Goal: Task Accomplishment & Management: Complete application form

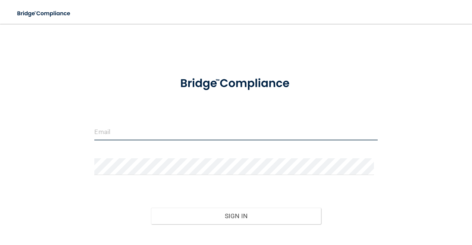
click at [130, 126] on input "email" at bounding box center [235, 132] width 283 height 17
type input "[EMAIL_ADDRESS][DOMAIN_NAME]"
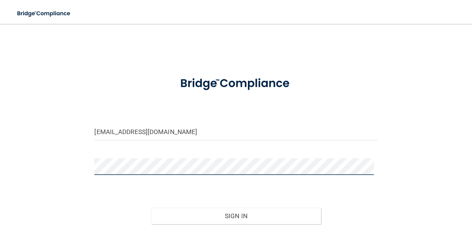
click at [151, 208] on button "Sign In" at bounding box center [236, 216] width 170 height 16
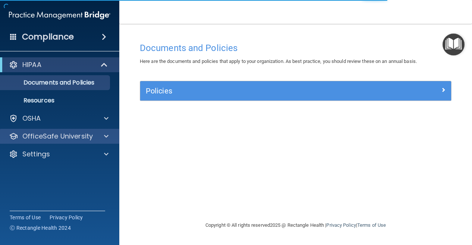
click at [55, 130] on div "OfficeSafe University" at bounding box center [60, 136] width 120 height 15
click at [91, 140] on p "OfficeSafe University" at bounding box center [57, 136] width 70 height 9
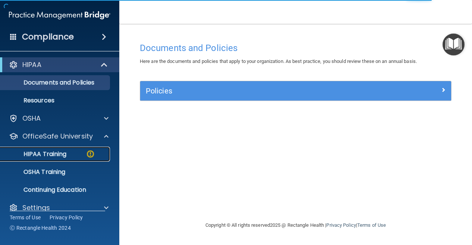
click at [86, 158] on img at bounding box center [90, 153] width 9 height 9
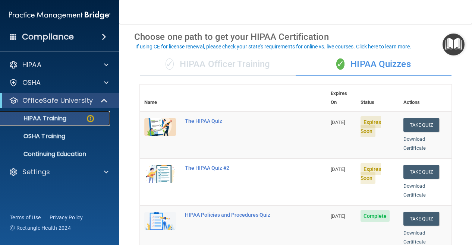
scroll to position [29, 0]
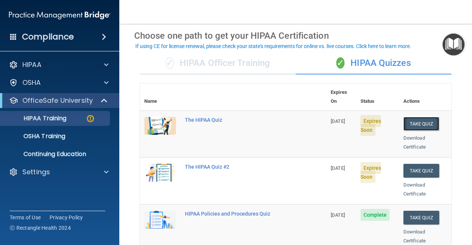
click at [411, 117] on button "Take Quiz" at bounding box center [421, 124] width 36 height 14
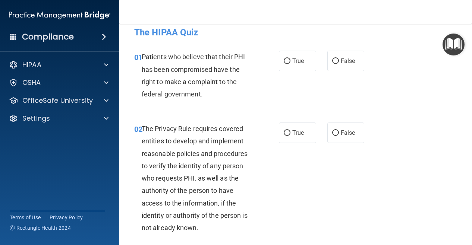
scroll to position [9, 0]
click at [328, 68] on label "False" at bounding box center [345, 60] width 37 height 20
click at [332, 64] on input "False" at bounding box center [335, 61] width 7 height 6
radio input "true"
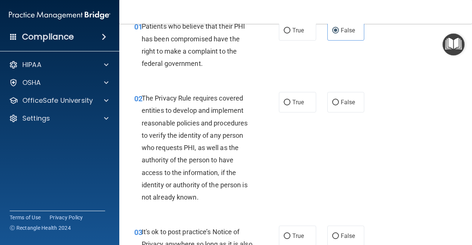
scroll to position [40, 0]
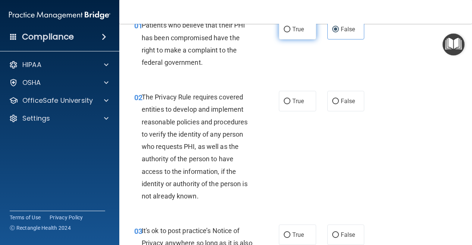
click at [289, 35] on label "True" at bounding box center [297, 29] width 37 height 20
click at [289, 32] on input "True" at bounding box center [287, 30] width 7 height 6
radio input "true"
radio input "false"
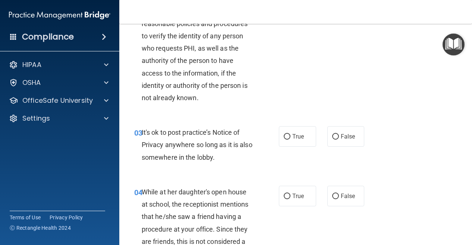
scroll to position [147, 0]
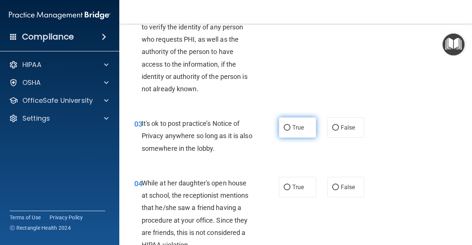
click at [301, 129] on label "True" at bounding box center [297, 127] width 37 height 20
click at [290, 129] on input "True" at bounding box center [287, 128] width 7 height 6
radio input "true"
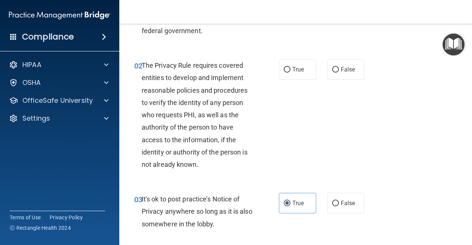
scroll to position [71, 0]
click at [279, 63] on label "True" at bounding box center [297, 70] width 37 height 20
click at [284, 67] on input "True" at bounding box center [287, 70] width 7 height 6
radio input "true"
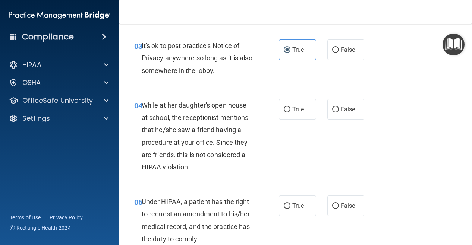
scroll to position [225, 0]
click at [332, 110] on input "False" at bounding box center [335, 110] width 7 height 6
radio input "true"
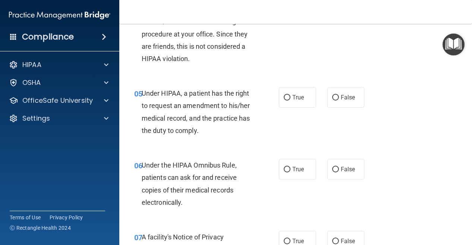
scroll to position [334, 0]
click at [333, 101] on label "False" at bounding box center [345, 97] width 37 height 20
click at [333, 100] on input "False" at bounding box center [335, 98] width 7 height 6
radio input "true"
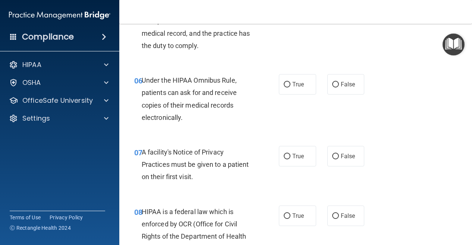
scroll to position [418, 0]
click at [303, 85] on label "True" at bounding box center [297, 85] width 37 height 20
click at [290, 85] on input "True" at bounding box center [287, 85] width 7 height 6
radio input "true"
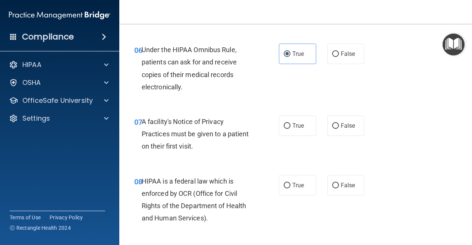
scroll to position [449, 0]
click at [293, 123] on span "True" at bounding box center [298, 125] width 12 height 7
click at [290, 123] on input "True" at bounding box center [287, 126] width 7 height 6
radio input "true"
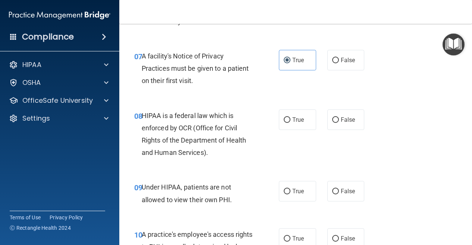
scroll to position [515, 0]
click at [216, 121] on div "HIPAA is a federal law which is enforced by OCR (Office for Civil Rights of the…" at bounding box center [200, 134] width 117 height 50
click at [251, 136] on div "HIPAA is a federal law which is enforced by OCR (Office for Civil Rights of the…" at bounding box center [200, 134] width 117 height 50
click at [342, 117] on span "False" at bounding box center [348, 119] width 15 height 7
click at [339, 117] on input "False" at bounding box center [335, 120] width 7 height 6
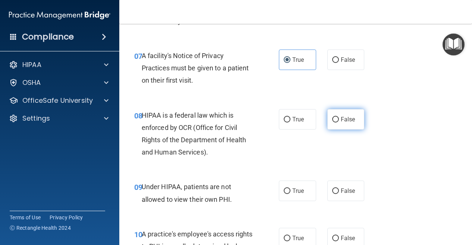
radio input "true"
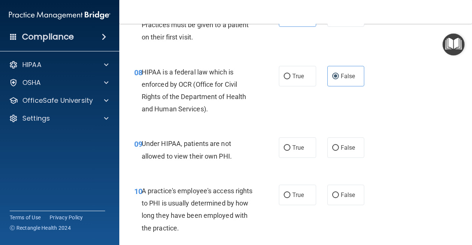
scroll to position [560, 0]
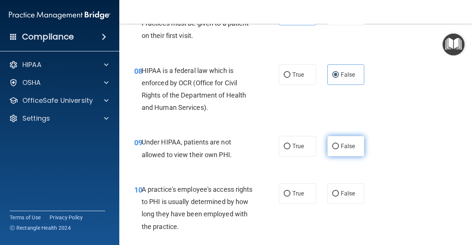
click at [341, 148] on span "False" at bounding box center [348, 146] width 15 height 7
click at [338, 148] on input "False" at bounding box center [335, 147] width 7 height 6
radio input "true"
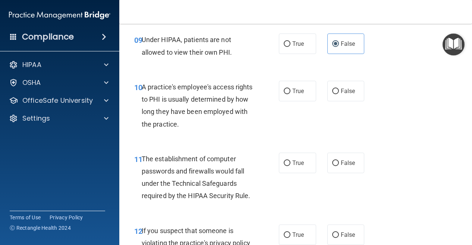
scroll to position [661, 0]
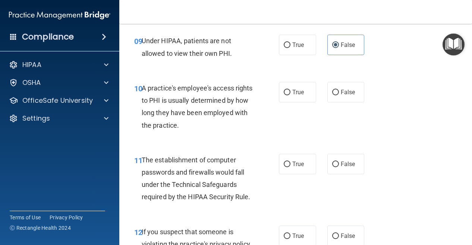
click at [341, 102] on div "10 A practice's employee's access rights to PHI is usually determined by how lo…" at bounding box center [296, 109] width 334 height 72
click at [338, 97] on label "False" at bounding box center [345, 92] width 37 height 20
click at [338, 95] on input "False" at bounding box center [335, 93] width 7 height 6
radio input "true"
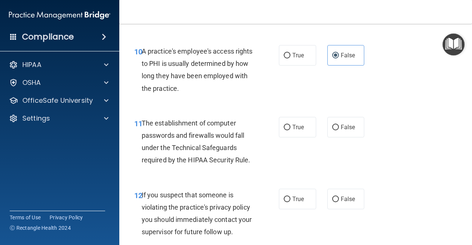
scroll to position [698, 0]
click at [285, 123] on label "True" at bounding box center [297, 127] width 37 height 20
click at [285, 124] on input "True" at bounding box center [287, 127] width 7 height 6
radio input "true"
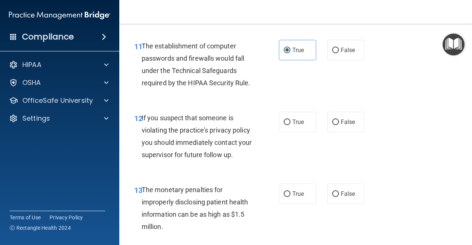
scroll to position [777, 0]
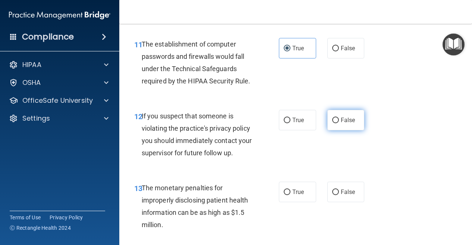
click at [327, 119] on label "False" at bounding box center [345, 120] width 37 height 20
click at [332, 119] on input "False" at bounding box center [335, 121] width 7 height 6
radio input "true"
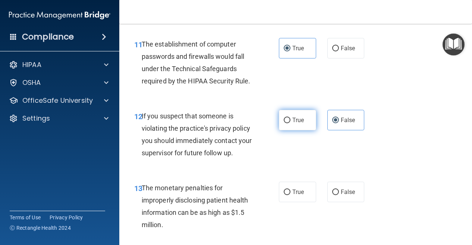
click at [306, 114] on label "True" at bounding box center [297, 120] width 37 height 20
click at [290, 118] on input "True" at bounding box center [287, 121] width 7 height 6
radio input "true"
radio input "false"
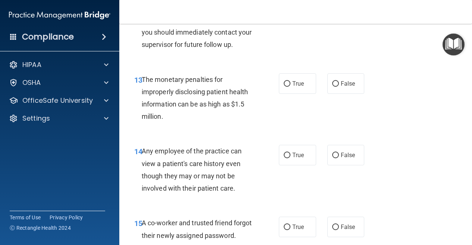
scroll to position [886, 0]
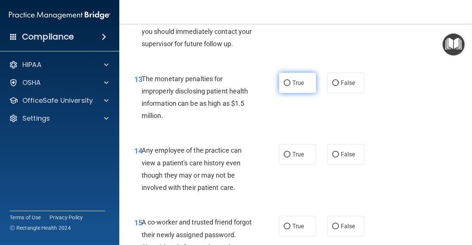
click at [303, 93] on label "True" at bounding box center [297, 83] width 37 height 20
click at [290, 86] on input "True" at bounding box center [287, 83] width 7 height 6
radio input "true"
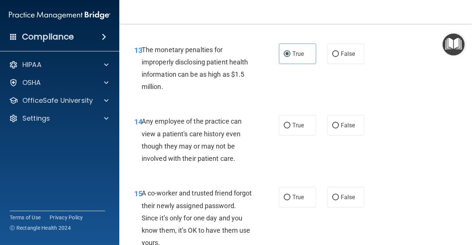
scroll to position [915, 0]
click at [351, 129] on span "False" at bounding box center [348, 124] width 15 height 7
click at [339, 128] on input "False" at bounding box center [335, 126] width 7 height 6
radio input "true"
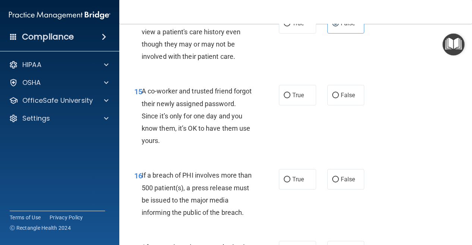
scroll to position [1018, 0]
click at [344, 105] on label "False" at bounding box center [345, 95] width 37 height 20
click at [339, 98] on input "False" at bounding box center [335, 95] width 7 height 6
radio input "true"
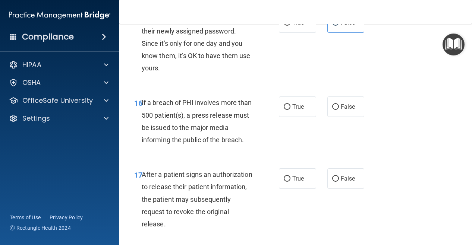
scroll to position [1086, 0]
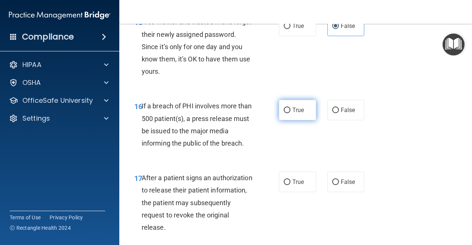
click at [284, 120] on label "True" at bounding box center [297, 110] width 37 height 20
click at [284, 113] on input "True" at bounding box center [287, 111] width 7 height 6
radio input "true"
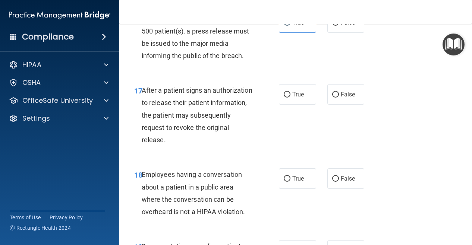
scroll to position [1174, 0]
click at [294, 98] on span "True" at bounding box center [298, 94] width 12 height 7
click at [290, 97] on input "True" at bounding box center [287, 95] width 7 height 6
radio input "true"
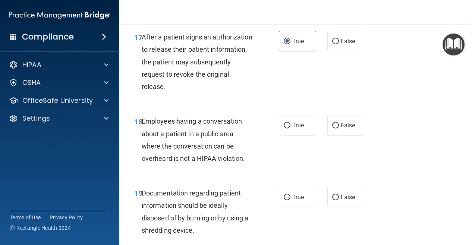
scroll to position [1228, 0]
click at [347, 132] on label "False" at bounding box center [345, 125] width 37 height 20
click at [339, 128] on input "False" at bounding box center [335, 126] width 7 height 6
radio input "true"
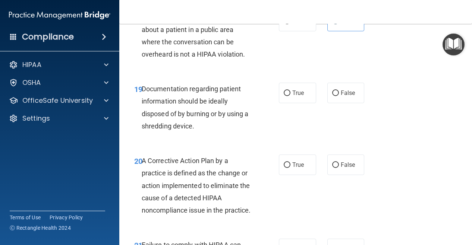
scroll to position [1332, 0]
click at [277, 117] on div "19 Documentation regarding patient information should be ideally disposed of by…" at bounding box center [206, 108] width 167 height 53
click at [292, 103] on label "True" at bounding box center [297, 92] width 37 height 20
click at [290, 96] on input "True" at bounding box center [287, 93] width 7 height 6
radio input "true"
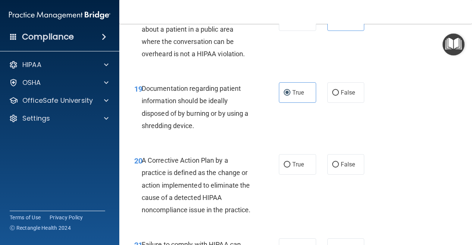
scroll to position [1426, 0]
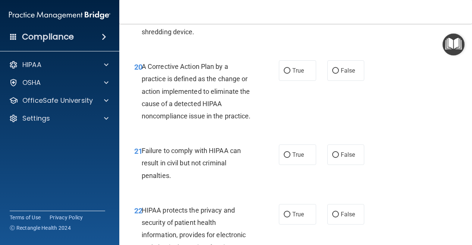
drag, startPoint x: 246, startPoint y: 167, endPoint x: 210, endPoint y: 150, distance: 39.7
click at [210, 126] on div "20 A Corrective Action Plan by a practice is defined as the change or action im…" at bounding box center [206, 93] width 167 height 66
click at [294, 81] on label "True" at bounding box center [297, 70] width 37 height 20
click at [290, 74] on input "True" at bounding box center [287, 71] width 7 height 6
radio input "true"
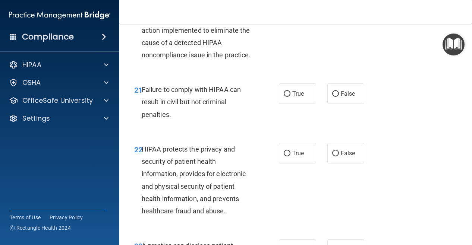
scroll to position [1490, 0]
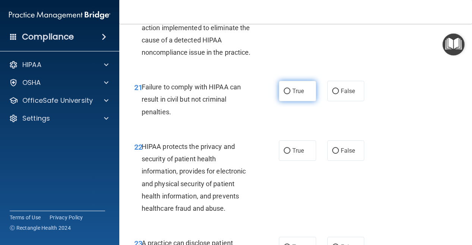
click at [291, 101] on label "True" at bounding box center [297, 91] width 37 height 20
click at [290, 94] on input "True" at bounding box center [287, 92] width 7 height 6
radio input "true"
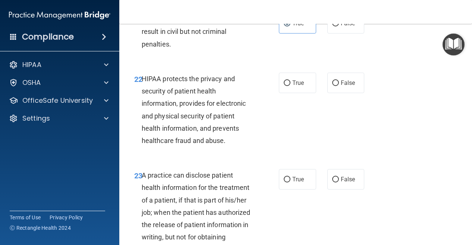
scroll to position [1560, 0]
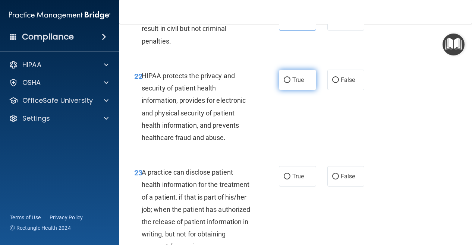
click at [279, 90] on label "True" at bounding box center [297, 80] width 37 height 20
click at [284, 83] on input "True" at bounding box center [287, 80] width 7 height 6
radio input "true"
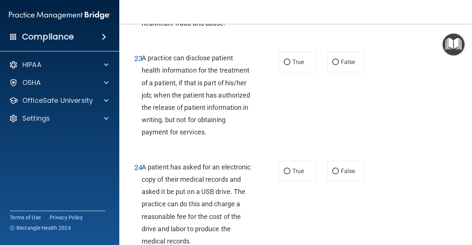
scroll to position [1677, 0]
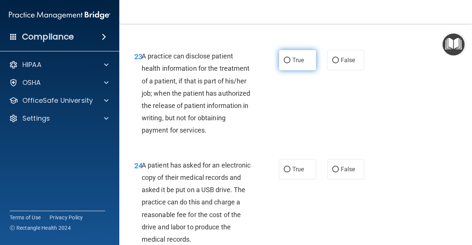
click at [291, 70] on label "True" at bounding box center [297, 60] width 37 height 20
click at [290, 63] on input "True" at bounding box center [287, 61] width 7 height 6
radio input "true"
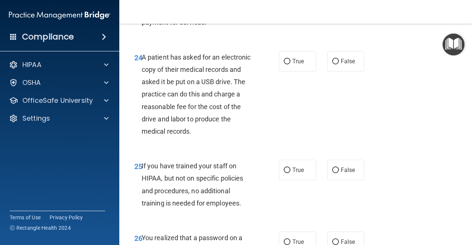
scroll to position [1788, 0]
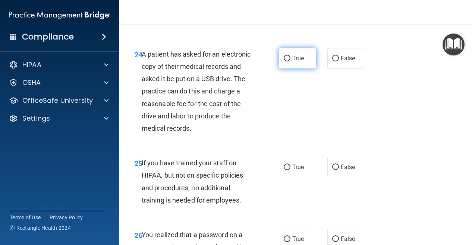
click at [284, 61] on input "True" at bounding box center [287, 59] width 7 height 6
radio input "true"
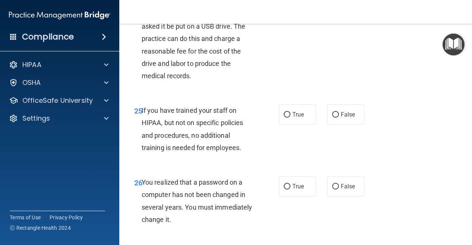
scroll to position [1841, 0]
click at [341, 118] on span "False" at bounding box center [348, 114] width 15 height 7
click at [339, 117] on input "False" at bounding box center [335, 115] width 7 height 6
radio input "true"
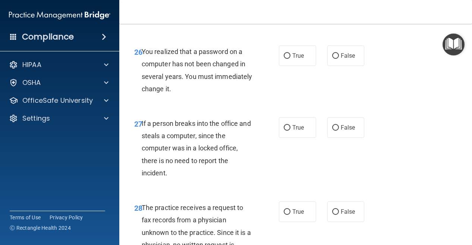
scroll to position [1971, 0]
click at [294, 66] on label "True" at bounding box center [297, 55] width 37 height 20
click at [290, 59] on input "True" at bounding box center [287, 56] width 7 height 6
radio input "true"
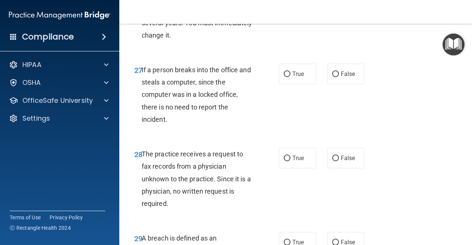
scroll to position [2025, 0]
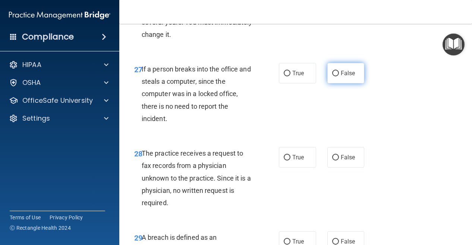
click at [350, 77] on span "False" at bounding box center [348, 73] width 15 height 7
click at [339, 76] on input "False" at bounding box center [335, 74] width 7 height 6
radio input "true"
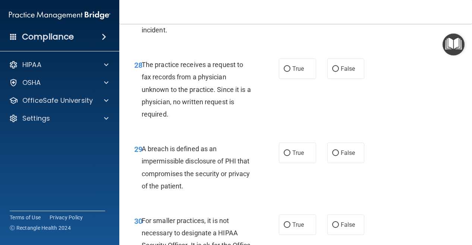
scroll to position [2114, 0]
click at [356, 79] on label "False" at bounding box center [345, 68] width 37 height 20
click at [339, 72] on input "False" at bounding box center [335, 69] width 7 height 6
radio input "true"
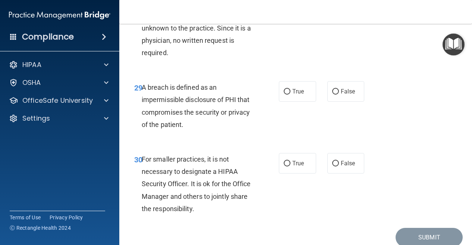
scroll to position [2176, 0]
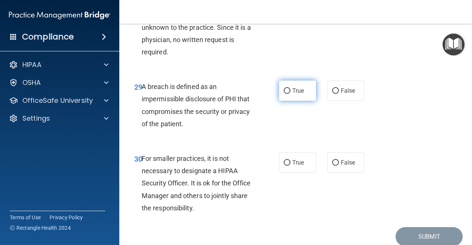
click at [285, 101] on label "True" at bounding box center [297, 90] width 37 height 20
click at [285, 94] on input "True" at bounding box center [287, 91] width 7 height 6
radio input "true"
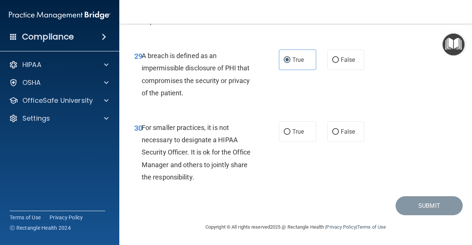
scroll to position [2232, 0]
click at [357, 136] on label "False" at bounding box center [345, 131] width 37 height 20
click at [339, 135] on input "False" at bounding box center [335, 132] width 7 height 6
radio input "true"
click at [398, 205] on button "Submit" at bounding box center [428, 205] width 67 height 19
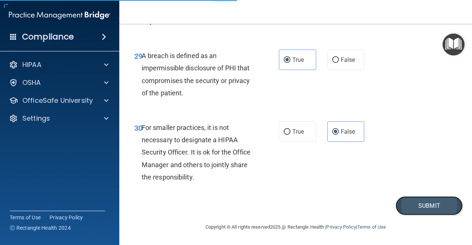
click at [420, 201] on button "Submit" at bounding box center [428, 205] width 67 height 19
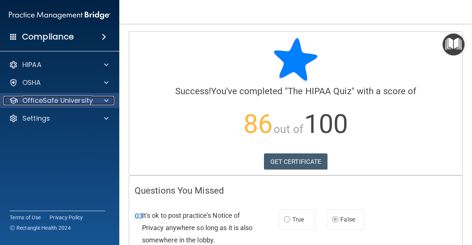
click at [93, 98] on div "OfficeSafe University" at bounding box center [49, 100] width 92 height 9
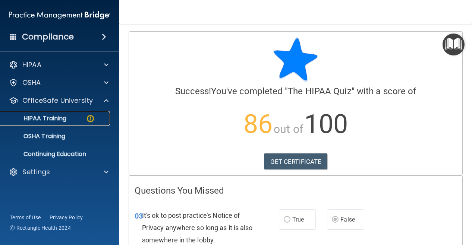
click at [60, 119] on p "HIPAA Training" at bounding box center [35, 118] width 61 height 7
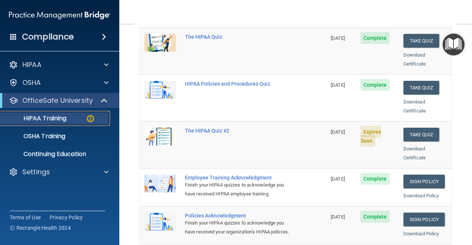
scroll to position [111, 0]
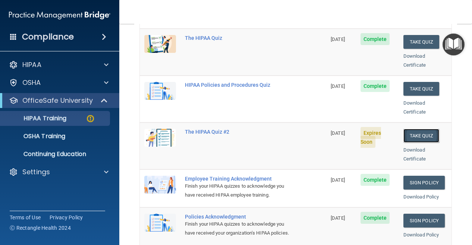
click at [419, 129] on button "Take Quiz" at bounding box center [421, 136] width 36 height 14
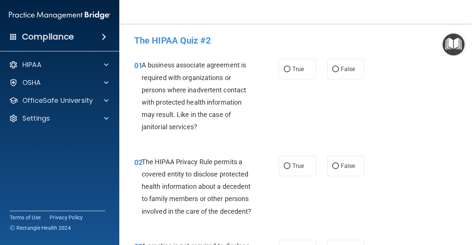
click at [244, 121] on div "A business associate agreement is required with organizations or persons where …" at bounding box center [200, 96] width 117 height 74
click at [296, 72] on span "True" at bounding box center [298, 69] width 12 height 7
click at [290, 72] on input "True" at bounding box center [287, 70] width 7 height 6
radio input "true"
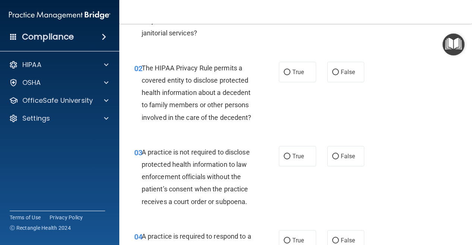
scroll to position [95, 0]
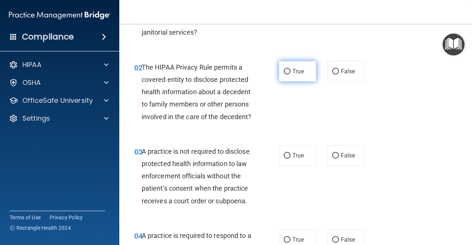
click at [282, 67] on label "True" at bounding box center [297, 71] width 37 height 20
click at [284, 69] on input "True" at bounding box center [287, 72] width 7 height 6
radio input "true"
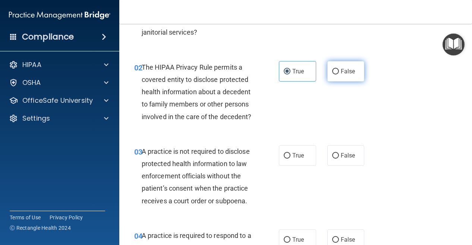
click at [346, 69] on span "False" at bounding box center [348, 71] width 15 height 7
click at [339, 69] on input "False" at bounding box center [335, 72] width 7 height 6
radio input "true"
radio input "false"
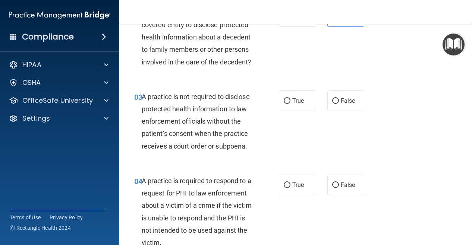
scroll to position [150, 0]
click at [341, 104] on span "False" at bounding box center [348, 100] width 15 height 7
click at [339, 104] on input "False" at bounding box center [335, 101] width 7 height 6
radio input "true"
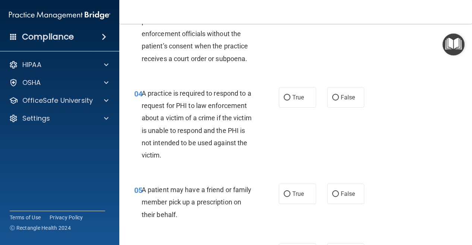
scroll to position [237, 0]
click at [292, 101] on span "True" at bounding box center [298, 97] width 12 height 7
click at [290, 100] on input "True" at bounding box center [287, 98] width 7 height 6
radio input "true"
click at [327, 107] on label "False" at bounding box center [345, 97] width 37 height 20
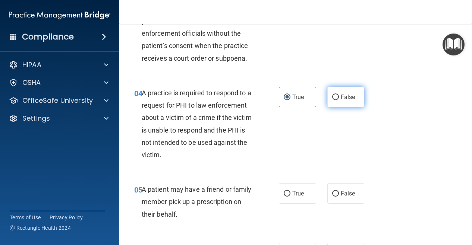
click at [332, 100] on input "False" at bounding box center [335, 98] width 7 height 6
radio input "true"
radio input "false"
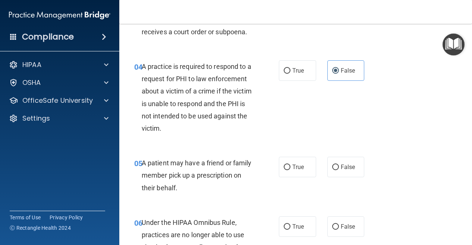
scroll to position [264, 0]
click at [265, 147] on div "04 A practice is required to respond to a request for PHI to law enforcement ab…" at bounding box center [296, 99] width 334 height 97
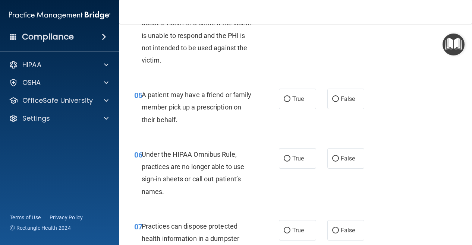
scroll to position [337, 0]
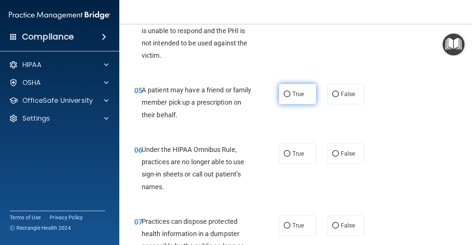
click at [300, 98] on span "True" at bounding box center [298, 94] width 12 height 7
click at [290, 97] on input "True" at bounding box center [287, 95] width 7 height 6
radio input "true"
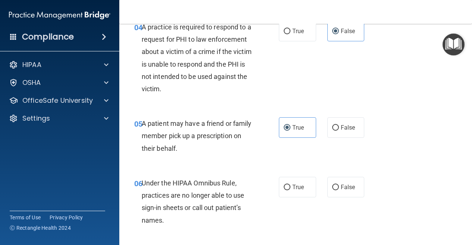
scroll to position [289, 0]
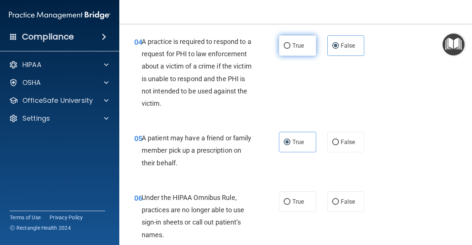
click at [290, 56] on label "True" at bounding box center [297, 45] width 37 height 20
click at [290, 49] on input "True" at bounding box center [287, 46] width 7 height 6
radio input "true"
radio input "false"
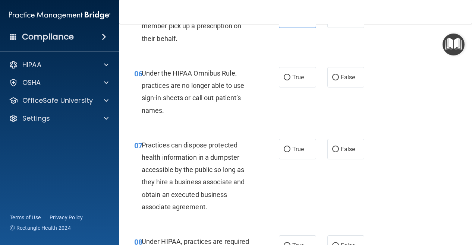
scroll to position [415, 0]
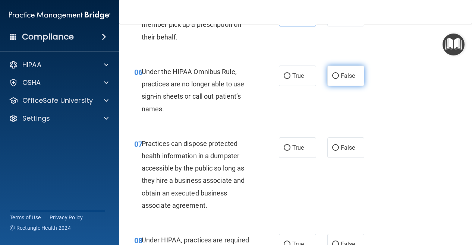
click at [342, 79] on span "False" at bounding box center [348, 75] width 15 height 7
click at [339, 79] on input "False" at bounding box center [335, 76] width 7 height 6
radio input "true"
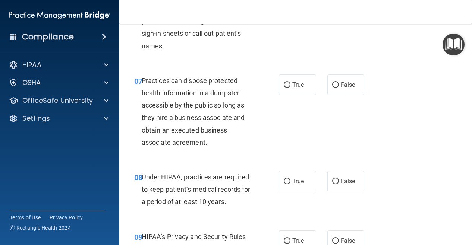
scroll to position [483, 0]
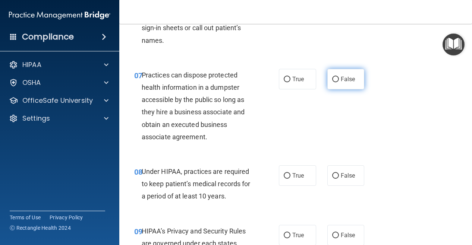
click at [348, 83] on span "False" at bounding box center [348, 79] width 15 height 7
click at [339, 82] on input "False" at bounding box center [335, 80] width 7 height 6
radio input "true"
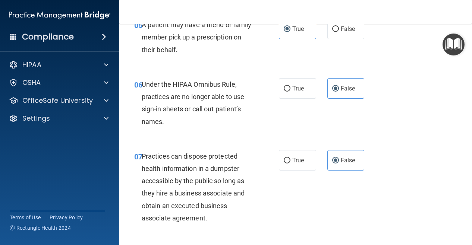
scroll to position [402, 0]
click at [292, 92] on span "True" at bounding box center [298, 88] width 12 height 7
click at [289, 92] on input "True" at bounding box center [287, 89] width 7 height 6
radio input "true"
radio input "false"
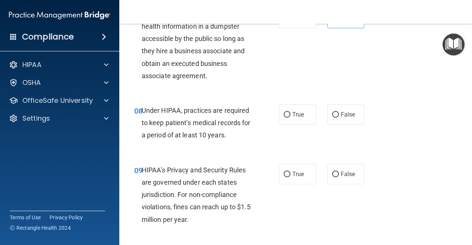
scroll to position [544, 0]
click at [297, 118] on span "True" at bounding box center [298, 114] width 12 height 7
click at [290, 118] on input "True" at bounding box center [287, 116] width 7 height 6
radio input "true"
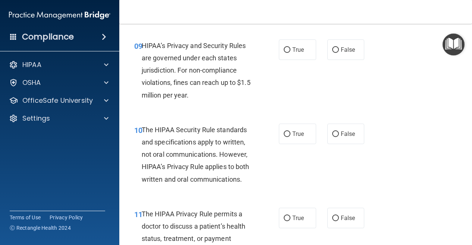
scroll to position [668, 0]
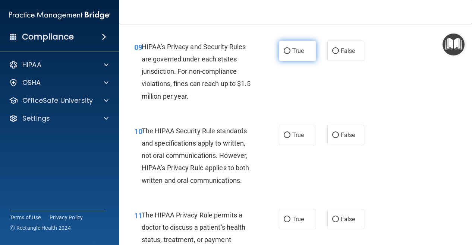
click at [287, 61] on label "True" at bounding box center [297, 51] width 37 height 20
click at [287, 54] on input "True" at bounding box center [287, 51] width 7 height 6
radio input "true"
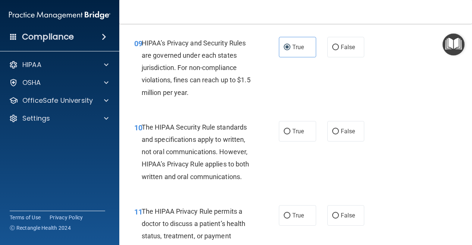
scroll to position [674, 0]
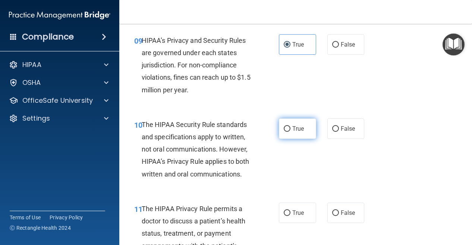
click at [284, 132] on input "True" at bounding box center [287, 129] width 7 height 6
radio input "true"
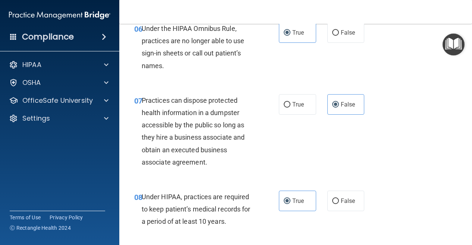
scroll to position [458, 0]
click at [341, 43] on label "False" at bounding box center [345, 33] width 37 height 20
click at [339, 36] on input "False" at bounding box center [335, 34] width 7 height 6
radio input "true"
radio input "false"
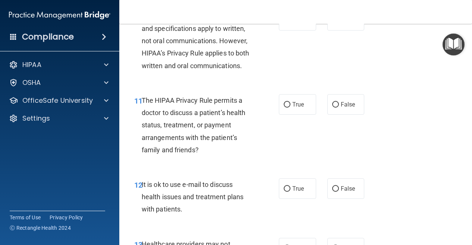
scroll to position [783, 0]
click at [341, 108] on span "False" at bounding box center [348, 104] width 15 height 7
click at [339, 107] on input "False" at bounding box center [335, 105] width 7 height 6
radio input "true"
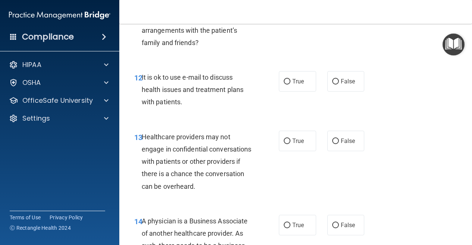
scroll to position [891, 0]
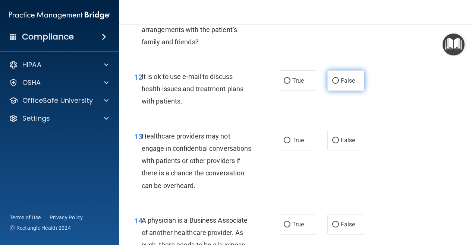
click at [329, 91] on label "False" at bounding box center [345, 80] width 37 height 20
click at [332, 84] on input "False" at bounding box center [335, 81] width 7 height 6
radio input "true"
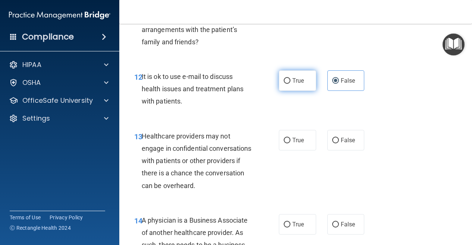
click at [292, 84] on span "True" at bounding box center [298, 80] width 12 height 7
click at [290, 84] on input "True" at bounding box center [287, 81] width 7 height 6
radio input "true"
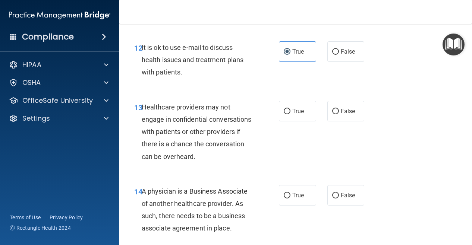
scroll to position [920, 0]
click at [333, 61] on label "False" at bounding box center [345, 51] width 37 height 20
click at [333, 54] on input "False" at bounding box center [335, 52] width 7 height 6
radio input "true"
click at [287, 61] on label "True" at bounding box center [297, 51] width 37 height 20
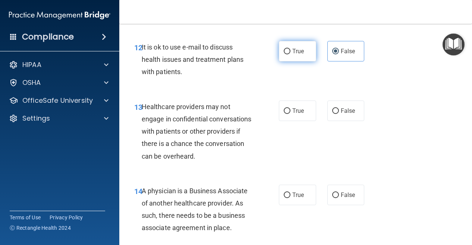
click at [287, 54] on input "True" at bounding box center [287, 52] width 7 height 6
radio input "true"
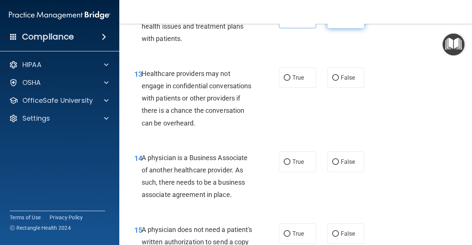
scroll to position [953, 0]
click at [340, 28] on label "False" at bounding box center [345, 17] width 37 height 20
click at [339, 21] on input "False" at bounding box center [335, 18] width 7 height 6
radio input "true"
radio input "false"
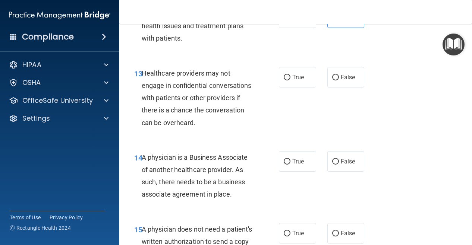
scroll to position [956, 0]
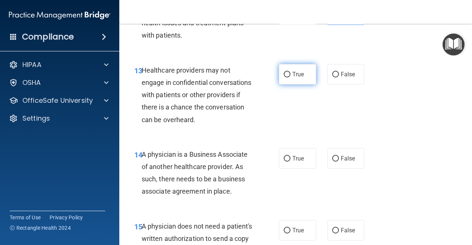
click at [298, 85] on label "True" at bounding box center [297, 74] width 37 height 20
click at [290, 77] on input "True" at bounding box center [287, 75] width 7 height 6
radio input "true"
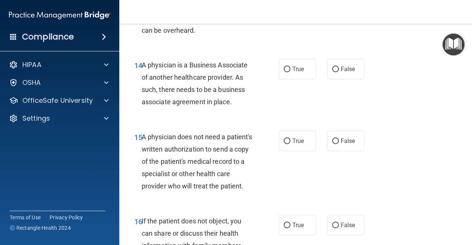
scroll to position [1046, 0]
click at [343, 72] on span "False" at bounding box center [348, 68] width 15 height 7
click at [339, 72] on input "False" at bounding box center [335, 69] width 7 height 6
radio input "true"
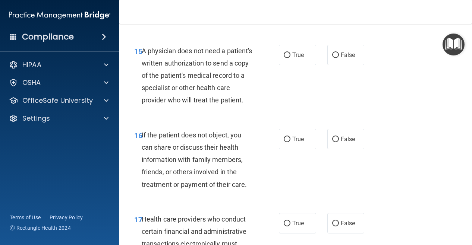
scroll to position [1133, 0]
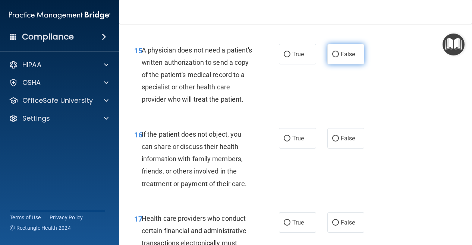
click at [337, 64] on label "False" at bounding box center [345, 54] width 37 height 20
click at [337, 57] on input "False" at bounding box center [335, 55] width 7 height 6
radio input "true"
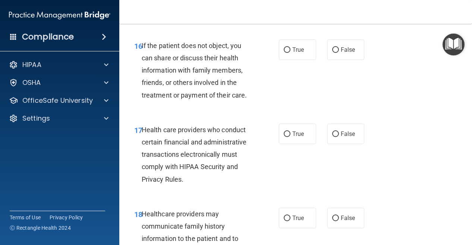
scroll to position [1222, 0]
click at [298, 60] on label "True" at bounding box center [297, 49] width 37 height 20
click at [290, 53] on input "True" at bounding box center [287, 50] width 7 height 6
radio input "true"
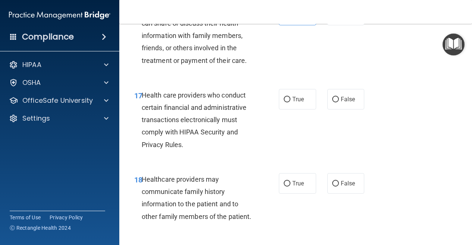
scroll to position [1256, 0]
click at [300, 102] on span "True" at bounding box center [298, 98] width 12 height 7
click at [290, 102] on input "True" at bounding box center [287, 100] width 7 height 6
radio input "true"
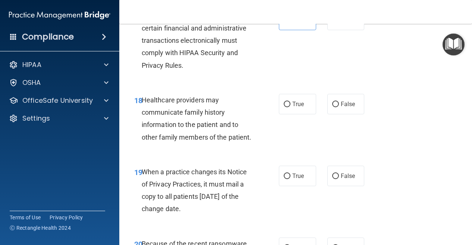
scroll to position [1341, 0]
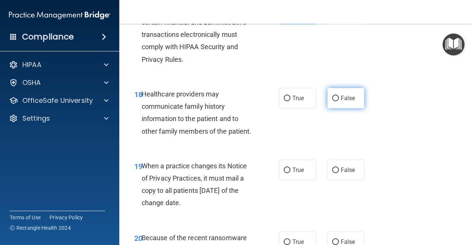
click at [338, 108] on label "False" at bounding box center [345, 98] width 37 height 20
click at [338, 101] on input "False" at bounding box center [335, 99] width 7 height 6
radio input "true"
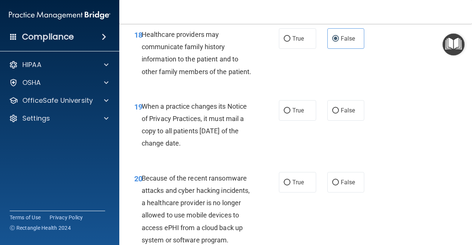
scroll to position [1404, 0]
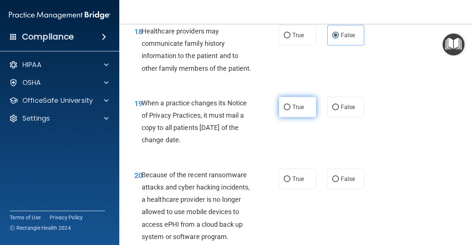
click at [290, 117] on label "True" at bounding box center [297, 107] width 37 height 20
click at [290, 110] on input "True" at bounding box center [287, 108] width 7 height 6
radio input "true"
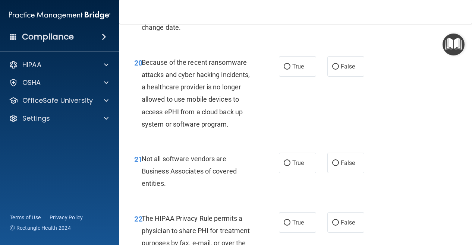
scroll to position [1518, 0]
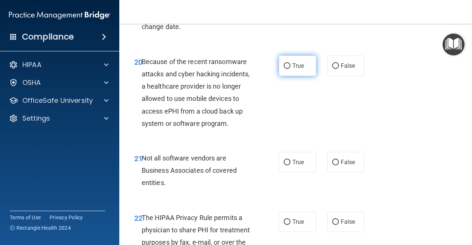
click at [299, 76] on label "True" at bounding box center [297, 66] width 37 height 20
click at [290, 69] on input "True" at bounding box center [287, 66] width 7 height 6
radio input "true"
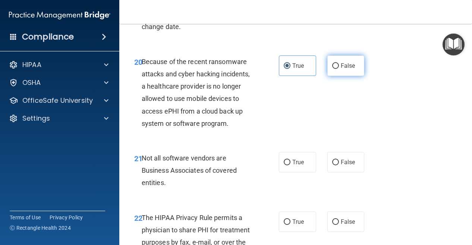
click at [343, 69] on span "False" at bounding box center [348, 65] width 15 height 7
click at [339, 69] on input "False" at bounding box center [335, 66] width 7 height 6
radio input "true"
radio input "false"
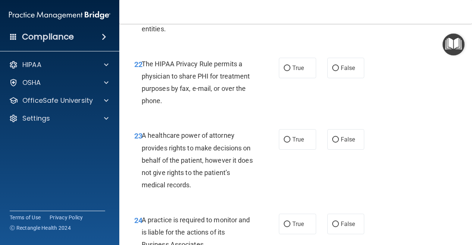
scroll to position [1671, 0]
click at [288, 19] on label "True" at bounding box center [297, 9] width 37 height 20
click at [288, 12] on input "True" at bounding box center [287, 10] width 7 height 6
radio input "true"
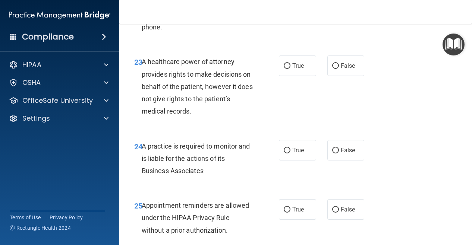
scroll to position [1746, 0]
radio input "true"
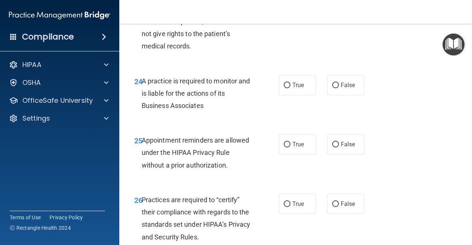
scroll to position [1811, 0]
click at [284, 3] on input "True" at bounding box center [287, 1] width 7 height 6
radio input "true"
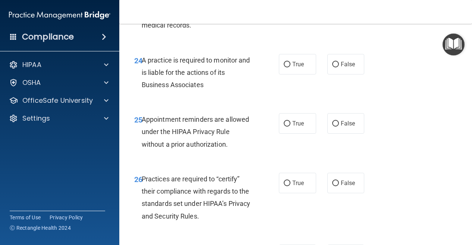
scroll to position [1834, 0]
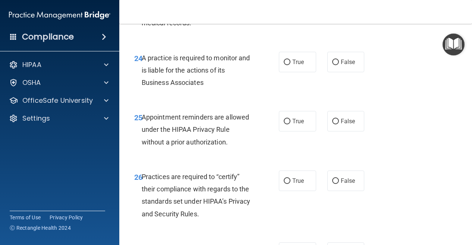
radio input "true"
radio input "false"
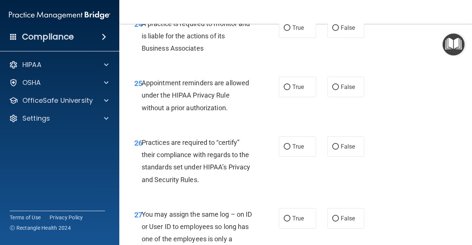
scroll to position [1868, 0]
click at [288, 38] on label "True" at bounding box center [297, 27] width 37 height 20
click at [288, 31] on input "True" at bounding box center [287, 28] width 7 height 6
radio input "true"
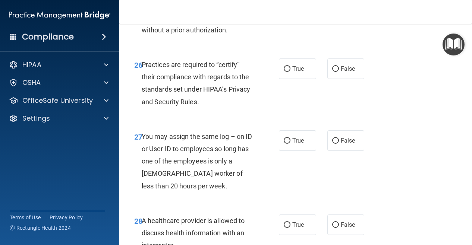
scroll to position [1946, 0]
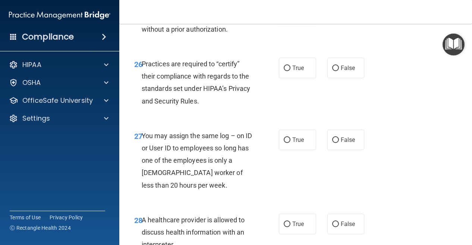
click at [309, 19] on label "True" at bounding box center [297, 8] width 37 height 20
click at [290, 12] on input "True" at bounding box center [287, 9] width 7 height 6
radio input "true"
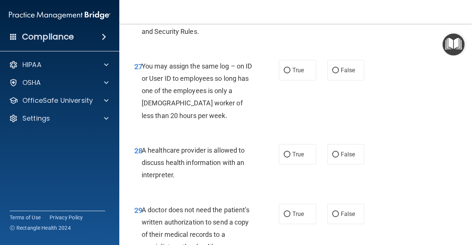
scroll to position [2018, 0]
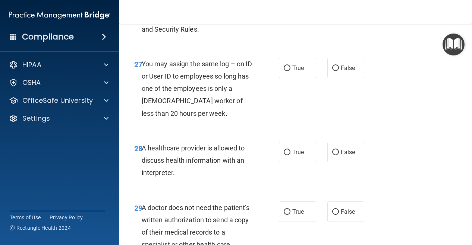
radio input "true"
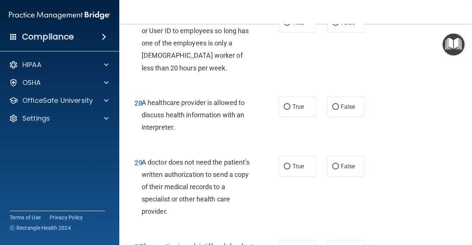
scroll to position [2076, 0]
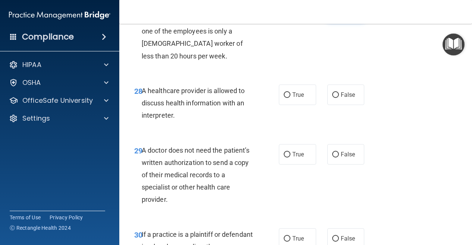
click at [333, 21] on label "False" at bounding box center [345, 10] width 37 height 20
click at [333, 14] on input "False" at bounding box center [335, 11] width 7 height 6
radio input "true"
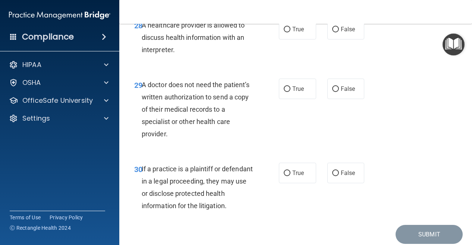
scroll to position [2142, 0]
click at [301, 39] on label "True" at bounding box center [297, 29] width 37 height 20
click at [290, 32] on input "True" at bounding box center [287, 29] width 7 height 6
radio input "true"
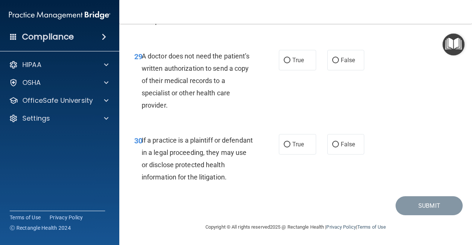
scroll to position [2220, 0]
click at [328, 66] on label "False" at bounding box center [345, 60] width 37 height 20
click at [332, 63] on input "False" at bounding box center [335, 61] width 7 height 6
radio input "true"
click at [332, 148] on input "False" at bounding box center [335, 145] width 7 height 6
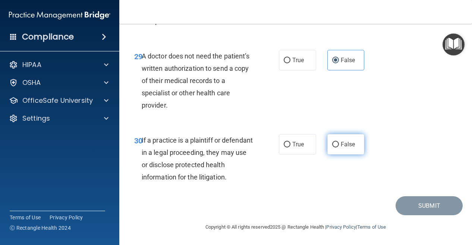
radio input "true"
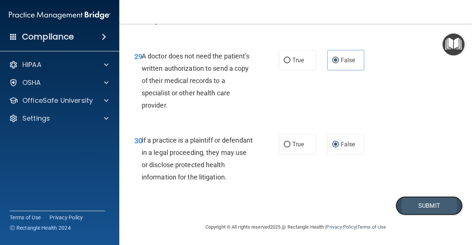
click at [423, 213] on button "Submit" at bounding box center [428, 205] width 67 height 19
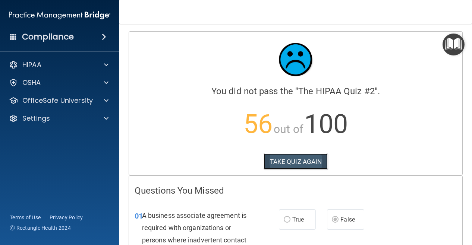
click at [295, 163] on button "TAKE QUIZ AGAIN" at bounding box center [295, 162] width 64 height 16
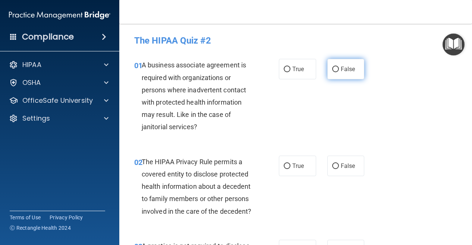
click at [335, 68] on label "False" at bounding box center [345, 69] width 37 height 20
click at [335, 68] on input "False" at bounding box center [335, 70] width 7 height 6
radio input "true"
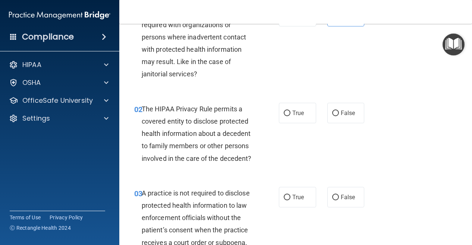
scroll to position [54, 0]
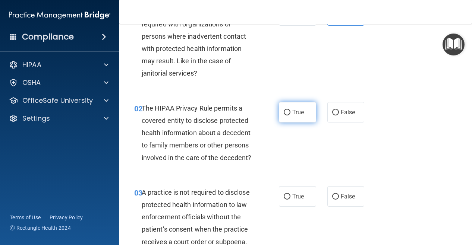
click at [289, 107] on label "True" at bounding box center [297, 112] width 37 height 20
click at [289, 110] on input "True" at bounding box center [287, 113] width 7 height 6
radio input "true"
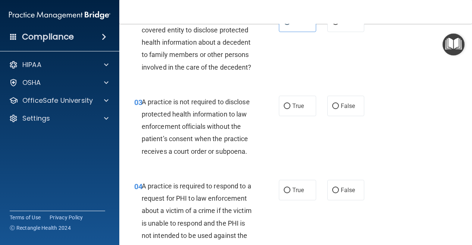
scroll to position [145, 0]
click at [341, 109] on span "False" at bounding box center [348, 105] width 15 height 7
click at [339, 109] on input "False" at bounding box center [335, 106] width 7 height 6
radio input "true"
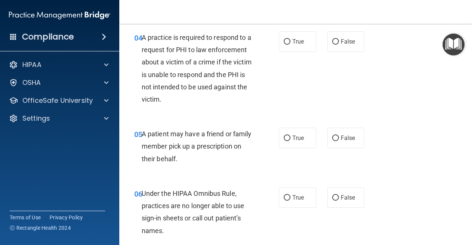
scroll to position [292, 0]
click at [293, 149] on label "True" at bounding box center [297, 138] width 37 height 20
click at [290, 142] on input "True" at bounding box center [287, 139] width 7 height 6
radio input "true"
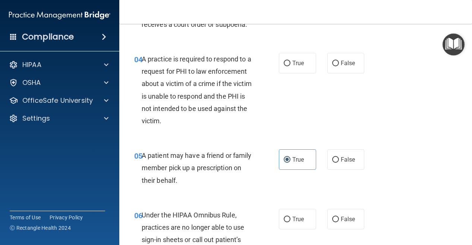
scroll to position [272, 0]
click at [350, 66] on span "False" at bounding box center [348, 62] width 15 height 7
click at [339, 66] on input "False" at bounding box center [335, 63] width 7 height 6
radio input "true"
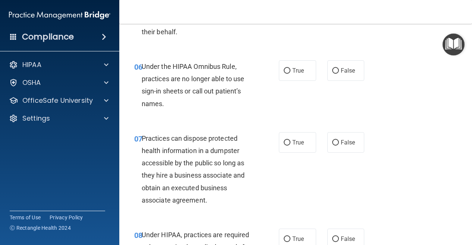
scroll to position [420, 0]
click at [288, 80] on label "True" at bounding box center [297, 70] width 37 height 20
click at [288, 73] on input "True" at bounding box center [287, 71] width 7 height 6
radio input "true"
click at [334, 80] on label "False" at bounding box center [345, 70] width 37 height 20
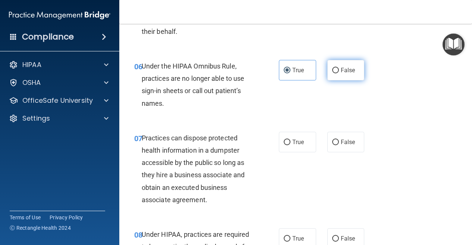
click at [334, 73] on input "False" at bounding box center [335, 71] width 7 height 6
radio input "true"
radio input "false"
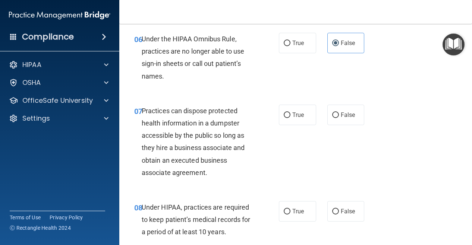
scroll to position [449, 0]
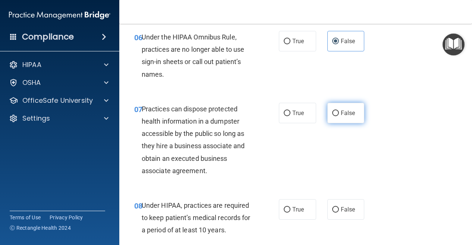
click at [344, 117] on span "False" at bounding box center [348, 113] width 15 height 7
click at [339, 116] on input "False" at bounding box center [335, 114] width 7 height 6
radio input "true"
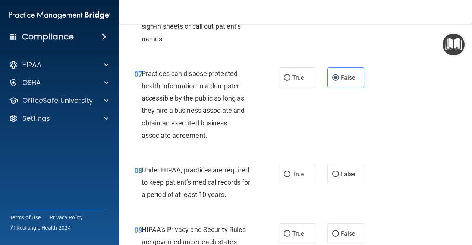
scroll to position [487, 0]
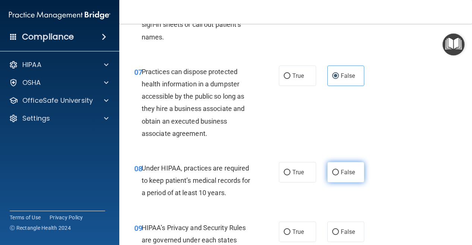
click at [337, 183] on label "False" at bounding box center [345, 172] width 37 height 20
click at [337, 175] on input "False" at bounding box center [335, 173] width 7 height 6
radio input "true"
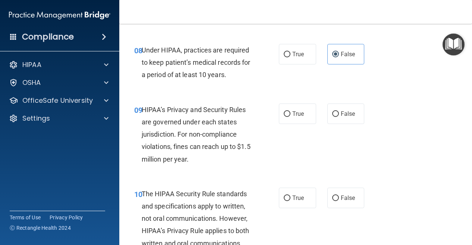
scroll to position [609, 0]
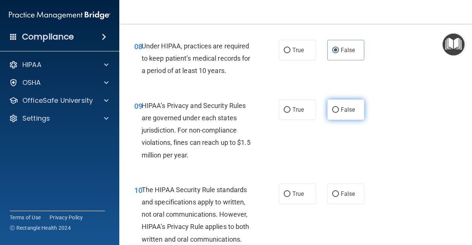
click at [341, 113] on span "False" at bounding box center [348, 109] width 15 height 7
click at [339, 113] on input "False" at bounding box center [335, 110] width 7 height 6
radio input "true"
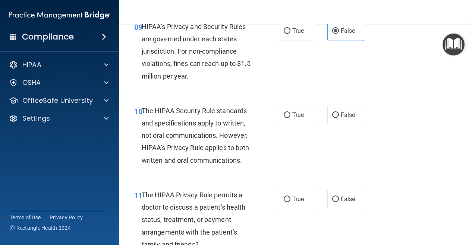
scroll to position [690, 0]
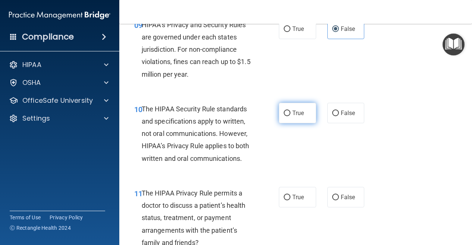
click at [295, 117] on span "True" at bounding box center [298, 113] width 12 height 7
click at [290, 116] on input "True" at bounding box center [287, 114] width 7 height 6
radio input "true"
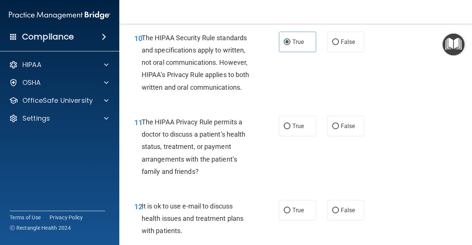
scroll to position [761, 0]
click at [284, 129] on input "True" at bounding box center [287, 126] width 7 height 6
radio input "true"
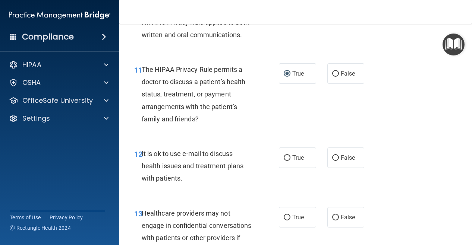
scroll to position [839, 0]
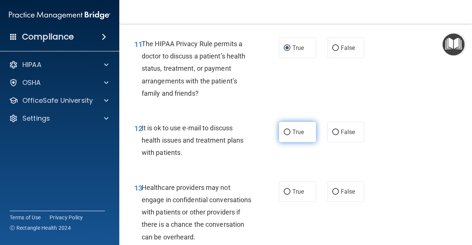
click at [294, 136] on span "True" at bounding box center [298, 132] width 12 height 7
click at [290, 135] on input "True" at bounding box center [287, 133] width 7 height 6
radio input "true"
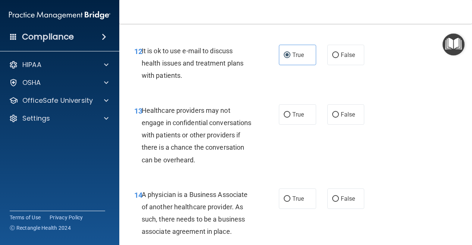
scroll to position [918, 0]
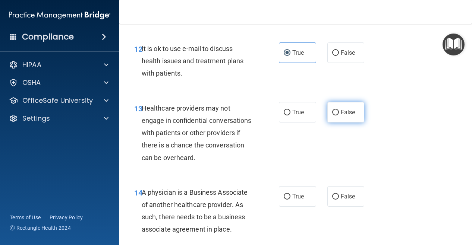
click at [341, 116] on span "False" at bounding box center [348, 112] width 15 height 7
click at [338, 116] on input "False" at bounding box center [335, 113] width 7 height 6
radio input "true"
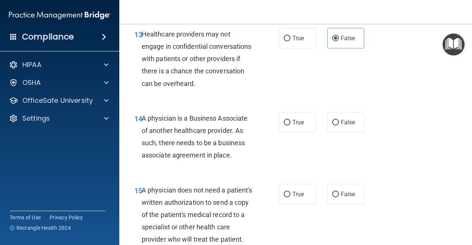
scroll to position [993, 0]
click at [287, 125] on input "True" at bounding box center [287, 123] width 7 height 6
radio input "true"
drag, startPoint x: 260, startPoint y: 194, endPoint x: 236, endPoint y: 179, distance: 28.3
click at [236, 161] on div "A physician is a Business Associate of another healthcare provider. As such, th…" at bounding box center [200, 137] width 117 height 50
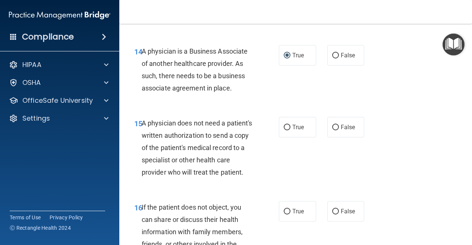
scroll to position [1060, 0]
click at [279, 137] on label "True" at bounding box center [297, 127] width 37 height 20
click at [284, 130] on input "True" at bounding box center [287, 127] width 7 height 6
radio input "true"
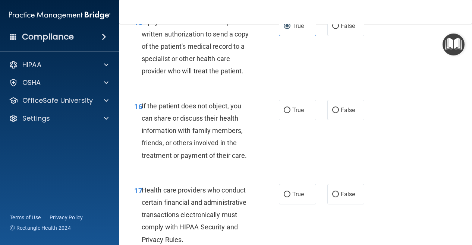
scroll to position [1163, 0]
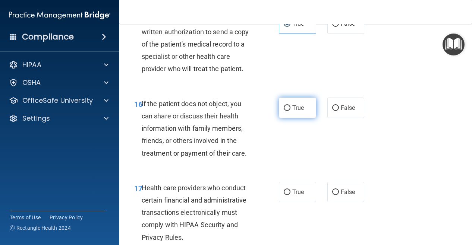
click at [284, 111] on input "True" at bounding box center [287, 108] width 7 height 6
radio input "true"
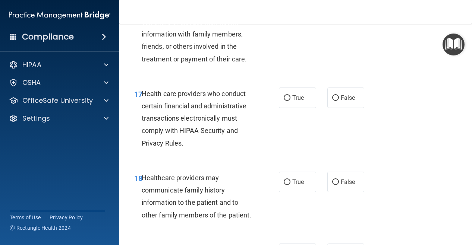
scroll to position [1258, 0]
click at [284, 101] on input "True" at bounding box center [287, 98] width 7 height 6
radio input "true"
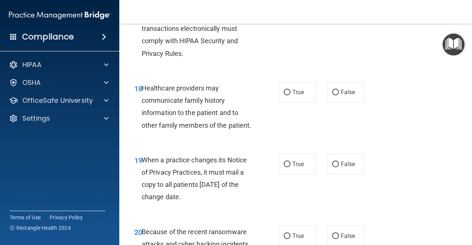
scroll to position [1348, 0]
click at [341, 95] on span "False" at bounding box center [348, 91] width 15 height 7
click at [339, 95] on input "False" at bounding box center [335, 92] width 7 height 6
radio input "true"
click at [294, 102] on label "True" at bounding box center [297, 92] width 37 height 20
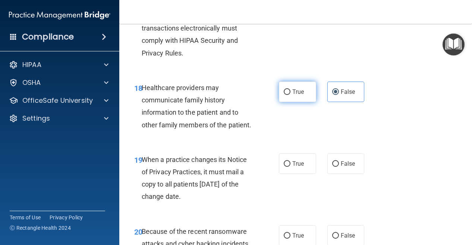
click at [290, 95] on input "True" at bounding box center [287, 92] width 7 height 6
radio input "true"
click at [348, 102] on label "False" at bounding box center [345, 92] width 37 height 20
click at [339, 95] on input "False" at bounding box center [335, 92] width 7 height 6
radio input "true"
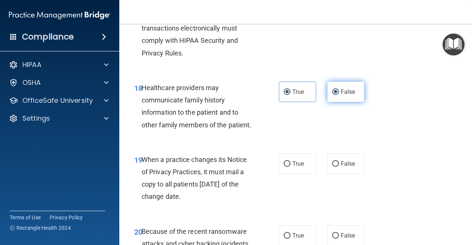
radio input "false"
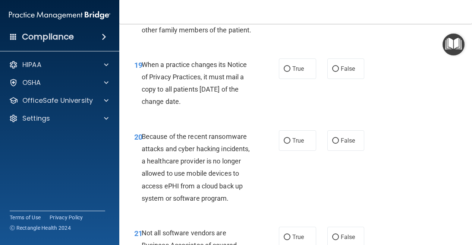
scroll to position [1443, 0]
click at [340, 79] on label "False" at bounding box center [345, 68] width 37 height 20
click at [339, 72] on input "False" at bounding box center [335, 69] width 7 height 6
radio input "true"
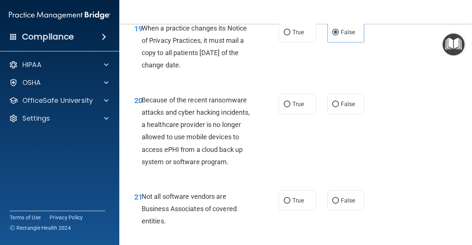
scroll to position [1484, 0]
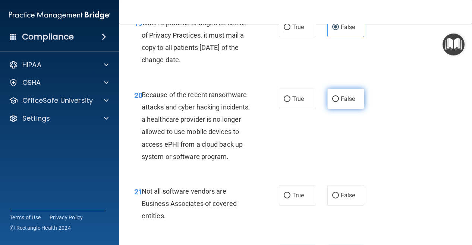
click at [342, 102] on span "False" at bounding box center [348, 98] width 15 height 7
click at [339, 102] on input "False" at bounding box center [335, 100] width 7 height 6
radio input "true"
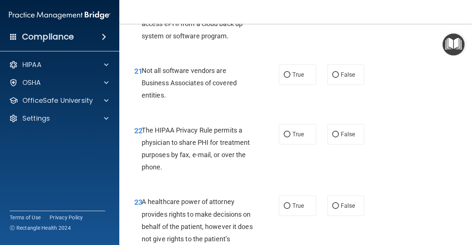
scroll to position [1614, 0]
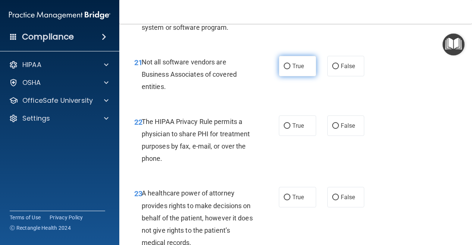
click at [289, 76] on label "True" at bounding box center [297, 66] width 37 height 20
click at [289, 69] on input "True" at bounding box center [287, 67] width 7 height 6
radio input "true"
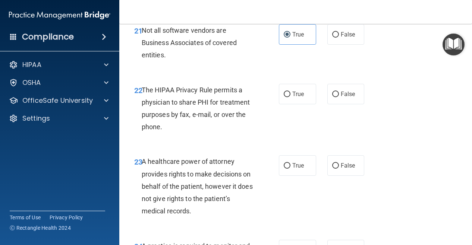
scroll to position [1656, 0]
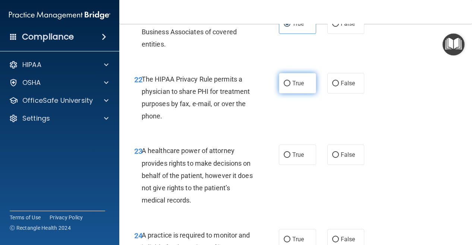
click at [306, 94] on label "True" at bounding box center [297, 83] width 37 height 20
click at [290, 86] on input "True" at bounding box center [287, 84] width 7 height 6
radio input "true"
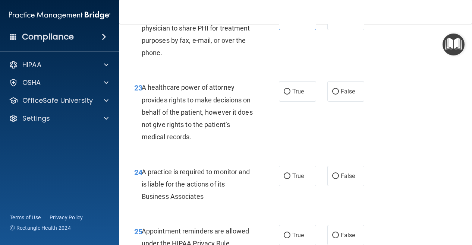
scroll to position [1724, 0]
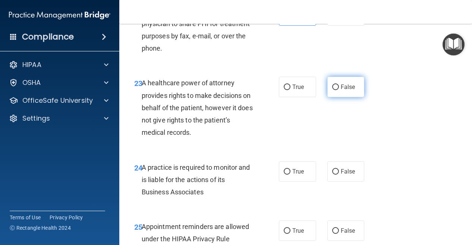
click at [329, 152] on div "23 A healthcare power of attorney provides rights to make decisions on behalf o…" at bounding box center [296, 109] width 334 height 84
click at [344, 91] on span "False" at bounding box center [348, 86] width 15 height 7
click at [339, 90] on input "False" at bounding box center [335, 88] width 7 height 6
radio input "true"
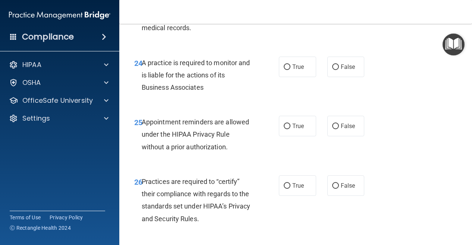
scroll to position [1829, 0]
click at [343, 70] on span "False" at bounding box center [348, 66] width 15 height 7
click at [339, 70] on input "False" at bounding box center [335, 67] width 7 height 6
radio input "true"
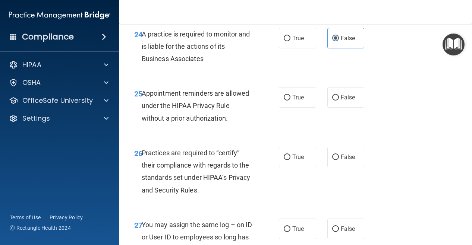
scroll to position [1861, 0]
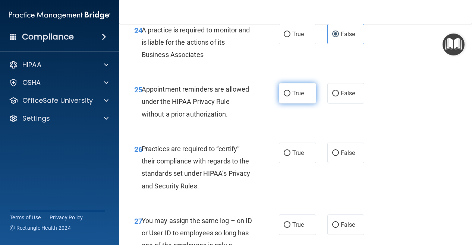
click at [292, 104] on label "True" at bounding box center [297, 93] width 37 height 20
click at [290, 97] on input "True" at bounding box center [287, 94] width 7 height 6
radio input "true"
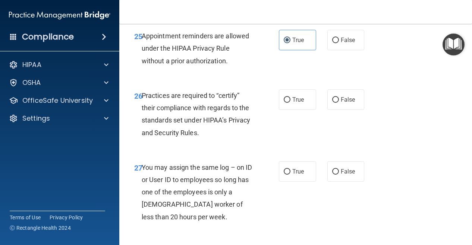
scroll to position [1915, 0]
click at [347, 103] on span "False" at bounding box center [348, 99] width 15 height 7
click at [339, 102] on input "False" at bounding box center [335, 100] width 7 height 6
radio input "true"
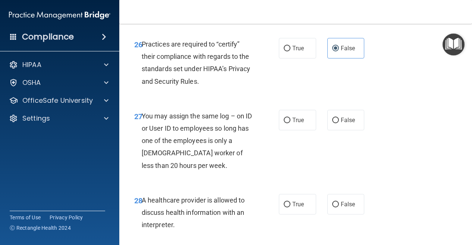
scroll to position [1982, 0]
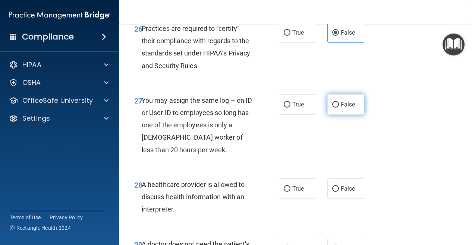
click at [348, 108] on span "False" at bounding box center [348, 104] width 15 height 7
click at [339, 108] on input "False" at bounding box center [335, 105] width 7 height 6
radio input "true"
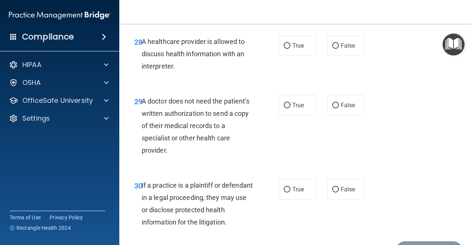
scroll to position [2125, 0]
click at [287, 56] on label "True" at bounding box center [297, 45] width 37 height 20
click at [287, 49] on input "True" at bounding box center [287, 46] width 7 height 6
radio input "true"
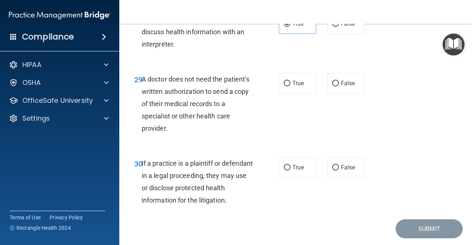
scroll to position [2147, 0]
click at [292, 93] on label "True" at bounding box center [297, 83] width 37 height 20
click at [290, 86] on input "True" at bounding box center [287, 83] width 7 height 6
radio input "true"
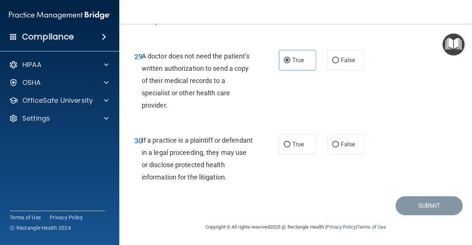
scroll to position [2228, 0]
click at [293, 144] on label "True" at bounding box center [297, 144] width 37 height 20
click at [290, 144] on input "True" at bounding box center [287, 145] width 7 height 6
radio input "true"
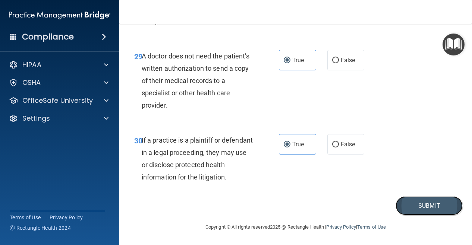
click at [399, 205] on button "Submit" at bounding box center [428, 205] width 67 height 19
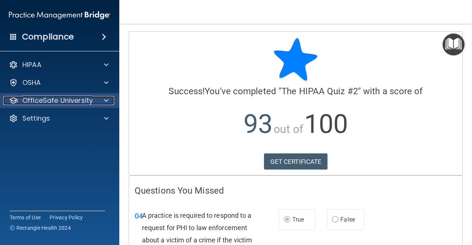
click at [66, 103] on p "OfficeSafe University" at bounding box center [57, 100] width 70 height 9
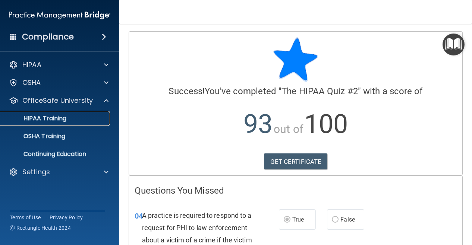
click at [69, 124] on link "HIPAA Training" at bounding box center [51, 118] width 117 height 15
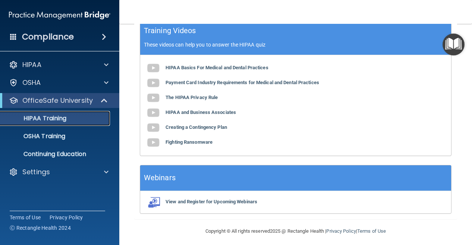
scroll to position [348, 0]
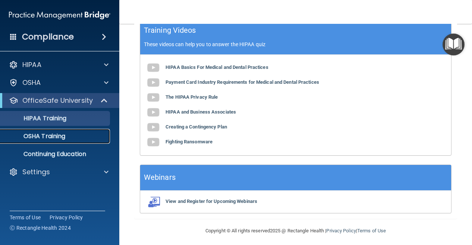
click at [52, 134] on p "OSHA Training" at bounding box center [35, 136] width 60 height 7
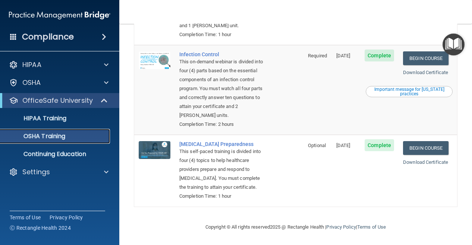
scroll to position [243, 0]
click at [377, 87] on div "Important message for [US_STATE] practices" at bounding box center [409, 91] width 85 height 9
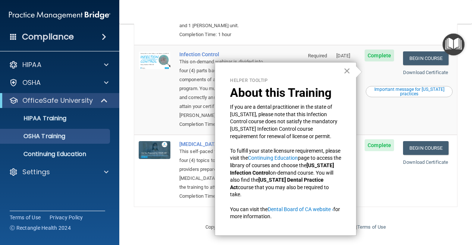
click at [346, 70] on button "×" at bounding box center [346, 71] width 7 height 12
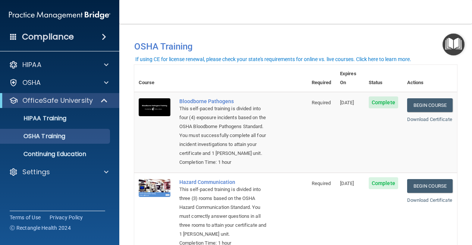
scroll to position [0, 0]
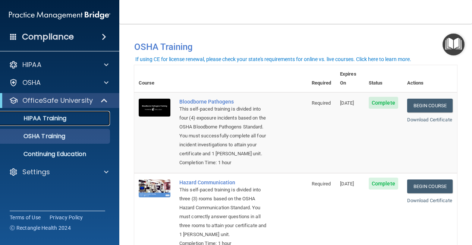
click at [45, 123] on link "HIPAA Training" at bounding box center [51, 118] width 117 height 15
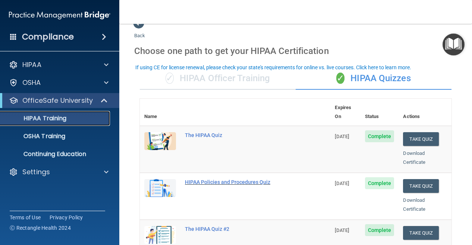
scroll to position [7, 0]
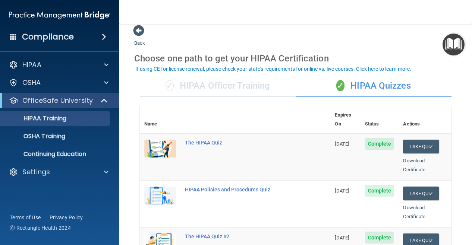
click at [204, 86] on div "✓ HIPAA Officer Training" at bounding box center [218, 86] width 156 height 22
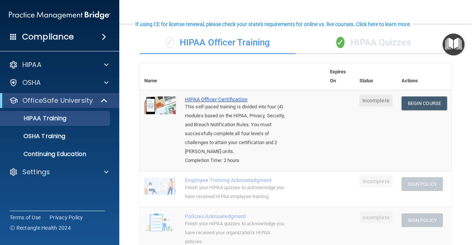
scroll to position [53, 0]
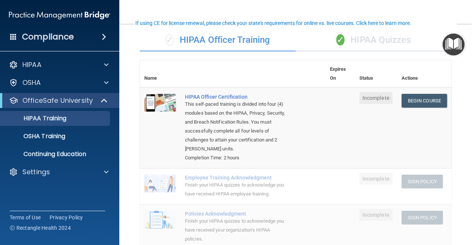
click at [367, 48] on div "✓ HIPAA Quizzes" at bounding box center [373, 40] width 156 height 22
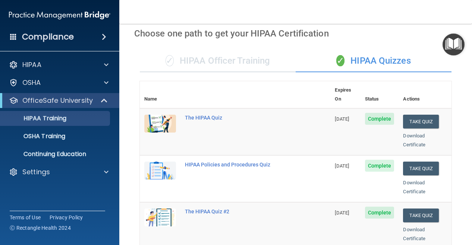
scroll to position [0, 0]
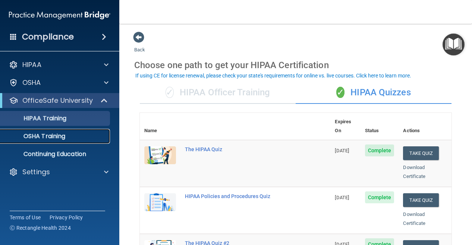
click at [72, 133] on div "OSHA Training" at bounding box center [56, 136] width 102 height 7
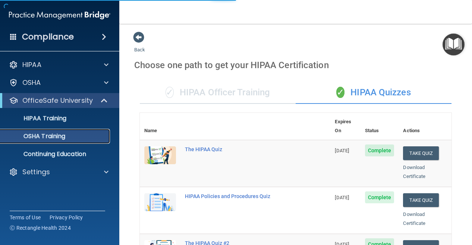
click at [72, 135] on div "OSHA Training" at bounding box center [56, 136] width 102 height 7
